Goal: Transaction & Acquisition: Subscribe to service/newsletter

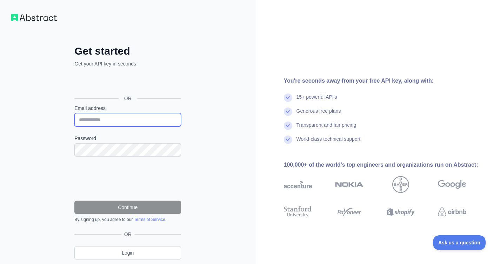
click at [122, 120] on input "Email address" at bounding box center [127, 119] width 107 height 13
type input "**********"
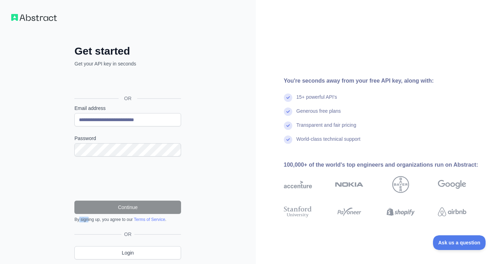
drag, startPoint x: 79, startPoint y: 222, endPoint x: 106, endPoint y: 221, distance: 27.0
click at [90, 221] on div "By signing up, you agree to our Terms of Service ." at bounding box center [127, 220] width 107 height 6
click at [106, 221] on div "By signing up, you agree to our Terms of Service ." at bounding box center [127, 220] width 107 height 6
click at [63, 143] on div "**********" at bounding box center [127, 158] width 135 height 226
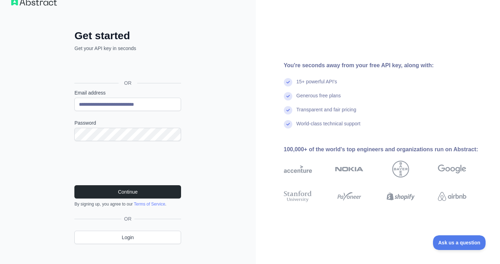
scroll to position [23, 0]
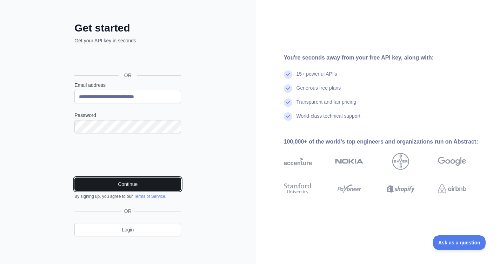
click at [140, 186] on button "Continue" at bounding box center [127, 184] width 107 height 13
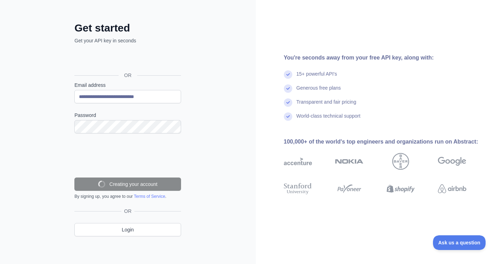
scroll to position [8, 0]
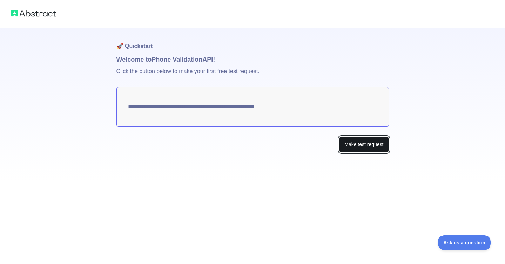
click at [352, 147] on button "Make test request" at bounding box center [363, 145] width 49 height 16
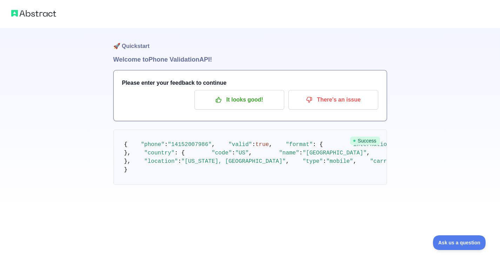
click at [28, 17] on img at bounding box center [33, 13] width 45 height 10
click at [471, 45] on div "🚀 Quickstart Welcome to Phone Validation API! Please enter your feedback to con…" at bounding box center [250, 106] width 500 height 213
click at [227, 151] on pre "{ "phone" : "14152007986" , "valid" : true , "format" : { "international" : "+1…" at bounding box center [249, 157] width 273 height 55
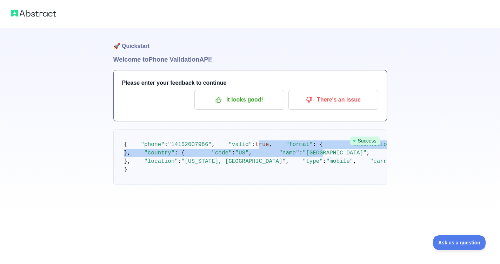
drag, startPoint x: 172, startPoint y: 108, endPoint x: 208, endPoint y: 175, distance: 75.4
click at [202, 175] on pre "{ "phone" : "14152007986" , "valid" : true , "format" : { "international" : "+1…" at bounding box center [249, 157] width 273 height 55
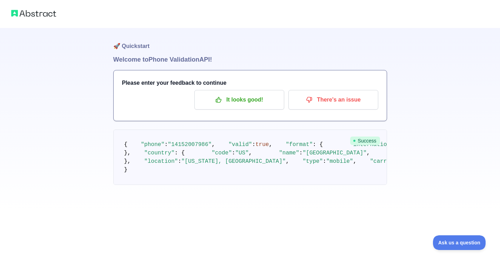
click at [230, 180] on pre "{ "phone" : "14152007986" , "valid" : true , "format" : { "international" : "+1…" at bounding box center [249, 157] width 273 height 55
drag, startPoint x: 210, startPoint y: 215, endPoint x: 151, endPoint y: 179, distance: 69.5
click at [160, 173] on code "{ "phone" : "14152007986" , "valid" : true , "format" : { "international" : "+1…" at bounding box center [346, 158] width 444 height 32
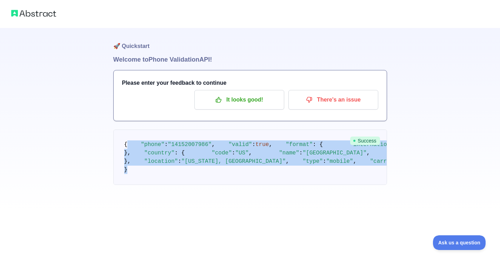
drag, startPoint x: 175, startPoint y: 245, endPoint x: 99, endPoint y: 96, distance: 166.7
click at [99, 96] on div "🚀 Quickstart Welcome to Phone Validation API! Please enter your feedback to con…" at bounding box center [250, 106] width 500 height 213
click at [323, 142] on span at bounding box center [336, 145] width 27 height 6
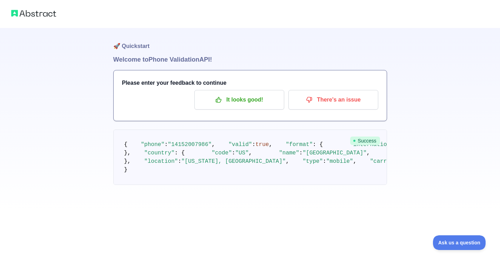
scroll to position [0, 0]
click at [20, 13] on img at bounding box center [33, 13] width 45 height 10
drag, startPoint x: 15, startPoint y: 14, endPoint x: 105, endPoint y: 1, distance: 91.0
click at [15, 14] on img at bounding box center [33, 13] width 45 height 10
drag, startPoint x: 219, startPoint y: 177, endPoint x: 252, endPoint y: 179, distance: 33.4
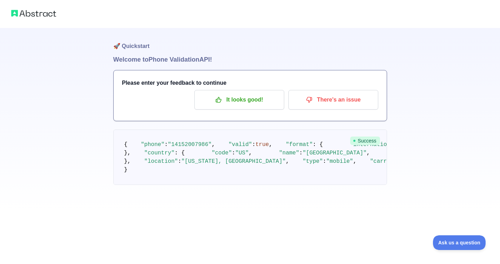
click at [403, 148] on span ""+14152007986"" at bounding box center [430, 145] width 54 height 6
drag, startPoint x: 241, startPoint y: 186, endPoint x: 237, endPoint y: 185, distance: 4.4
click at [241, 185] on pre "{ "phone" : "14152007986" , "valid" : true , "format" : { "international" : "+1…" at bounding box center [249, 157] width 273 height 55
drag, startPoint x: 229, startPoint y: 175, endPoint x: 236, endPoint y: 175, distance: 7.7
click at [403, 148] on span ""+14152007986"" at bounding box center [430, 145] width 54 height 6
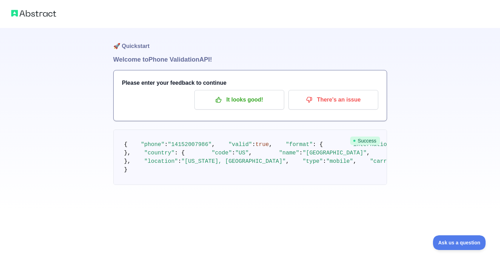
drag, startPoint x: 219, startPoint y: 177, endPoint x: 251, endPoint y: 181, distance: 32.5
click at [403, 148] on span ""+14152007986"" at bounding box center [430, 145] width 54 height 6
drag, startPoint x: 217, startPoint y: 176, endPoint x: 251, endPoint y: 178, distance: 34.1
click at [403, 148] on span ""+14152007986"" at bounding box center [430, 145] width 54 height 6
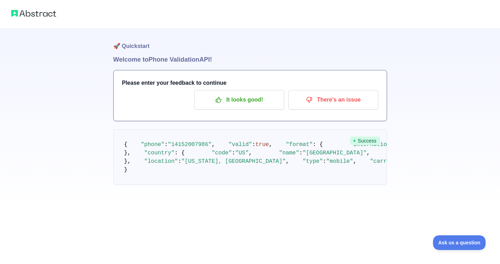
click at [286, 164] on pre "{ "phone" : "14152007986" , "valid" : true , "format" : { "international" : "+1…" at bounding box center [249, 157] width 273 height 55
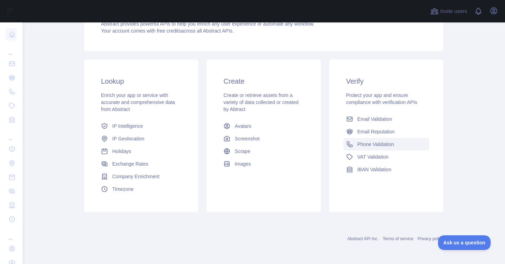
click at [365, 145] on span "Phone Validation" at bounding box center [375, 144] width 37 height 7
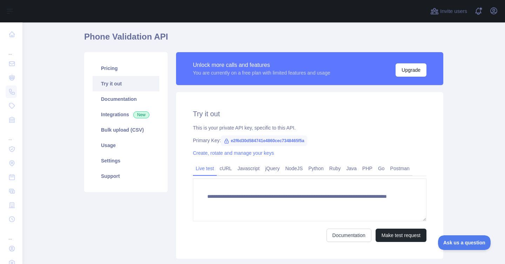
scroll to position [42, 0]
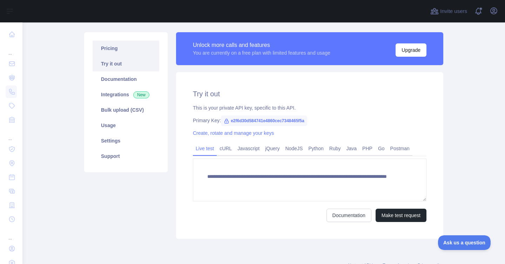
click at [118, 45] on link "Pricing" at bounding box center [126, 48] width 67 height 15
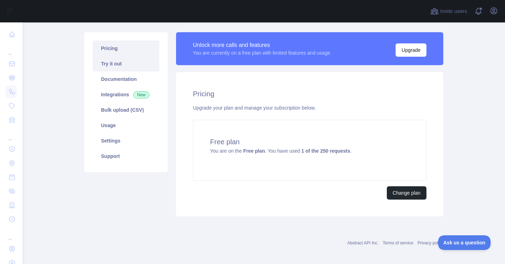
click at [116, 65] on link "Try it out" at bounding box center [126, 63] width 67 height 15
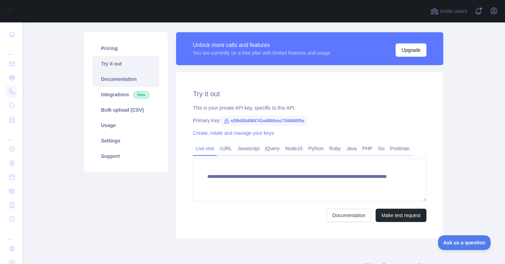
click at [118, 80] on link "Documentation" at bounding box center [126, 79] width 67 height 15
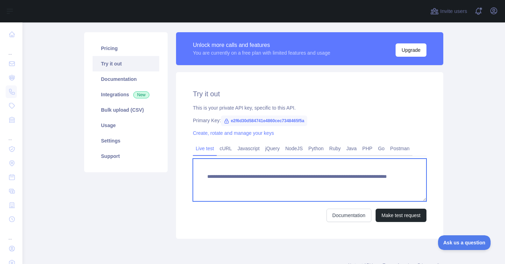
drag, startPoint x: 201, startPoint y: 178, endPoint x: 330, endPoint y: 185, distance: 129.5
click at [330, 185] on textarea "**********" at bounding box center [309, 180] width 233 height 43
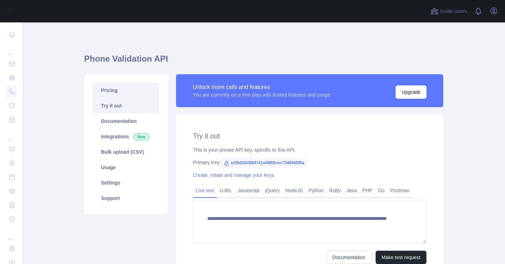
click at [106, 88] on link "Pricing" at bounding box center [126, 90] width 67 height 15
